Goal: Task Accomplishment & Management: Manage account settings

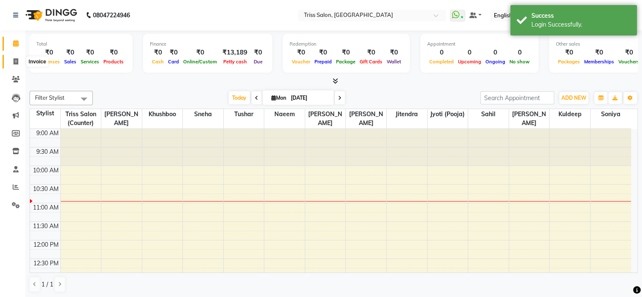
click at [13, 61] on span at bounding box center [15, 62] width 15 height 10
select select "service"
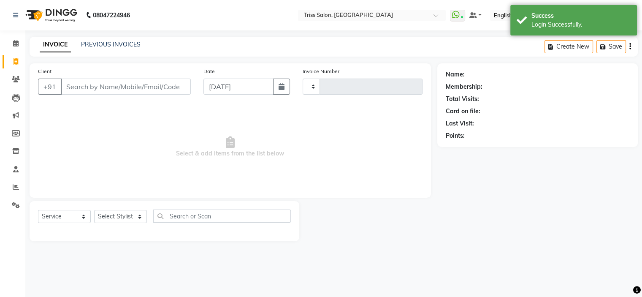
type input "1577"
select select "4304"
click at [125, 46] on link "PREVIOUS INVOICES" at bounding box center [111, 45] width 60 height 8
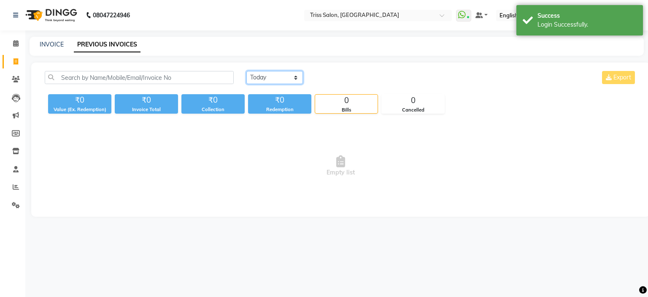
click at [297, 74] on select "[DATE] [DATE] Custom Range" at bounding box center [275, 77] width 57 height 13
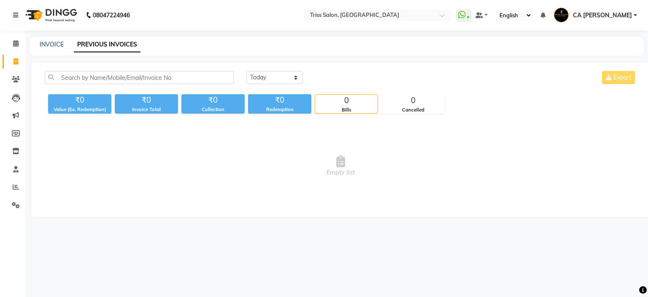
click at [629, 16] on span "CA [PERSON_NAME]" at bounding box center [602, 15] width 59 height 9
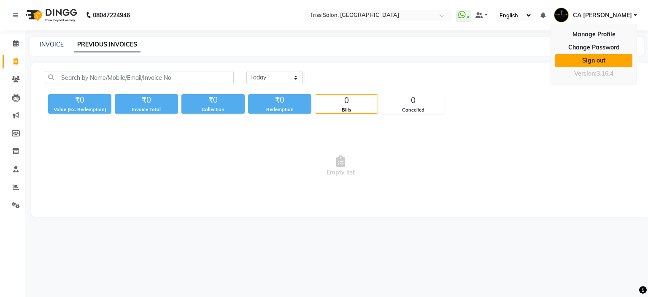
click at [585, 59] on link "Sign out" at bounding box center [593, 60] width 77 height 13
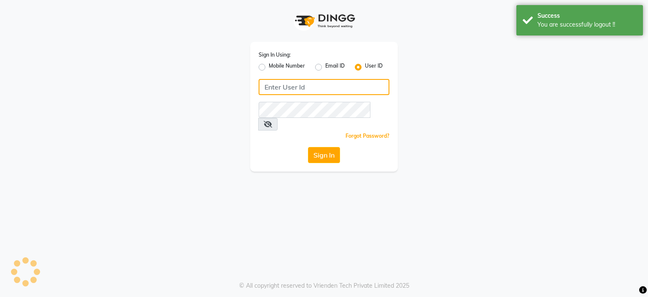
type input "8468010843"
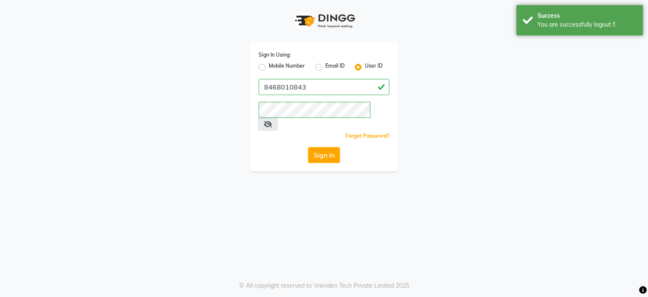
click at [269, 70] on label "Mobile Number" at bounding box center [287, 67] width 36 height 10
click at [269, 68] on input "Mobile Number" at bounding box center [271, 64] width 5 height 5
radio input "true"
radio input "false"
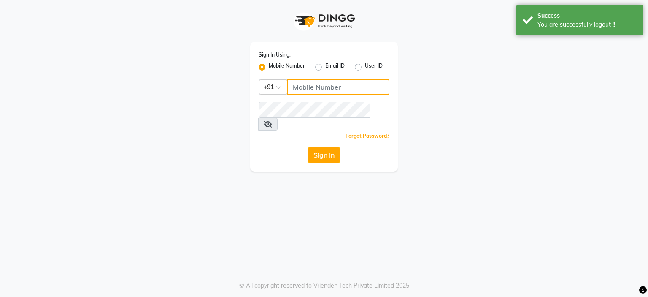
click at [308, 86] on input "Username" at bounding box center [338, 87] width 103 height 16
paste input "8178352246"
type input "8178352246"
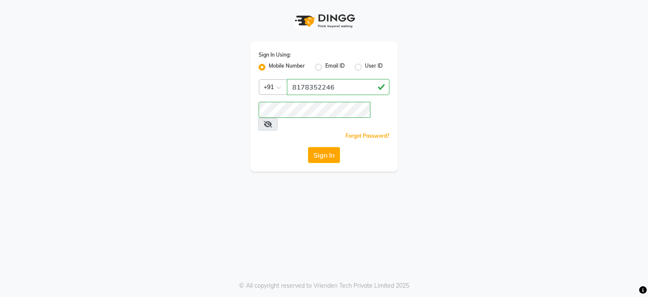
click at [269, 163] on div "Sign In Using: Mobile Number Email ID User ID Country Code × [PHONE_NUMBER] Rem…" at bounding box center [324, 148] width 648 height 297
click at [322, 147] on button "Sign In" at bounding box center [324, 155] width 32 height 16
